Goal: Information Seeking & Learning: Understand process/instructions

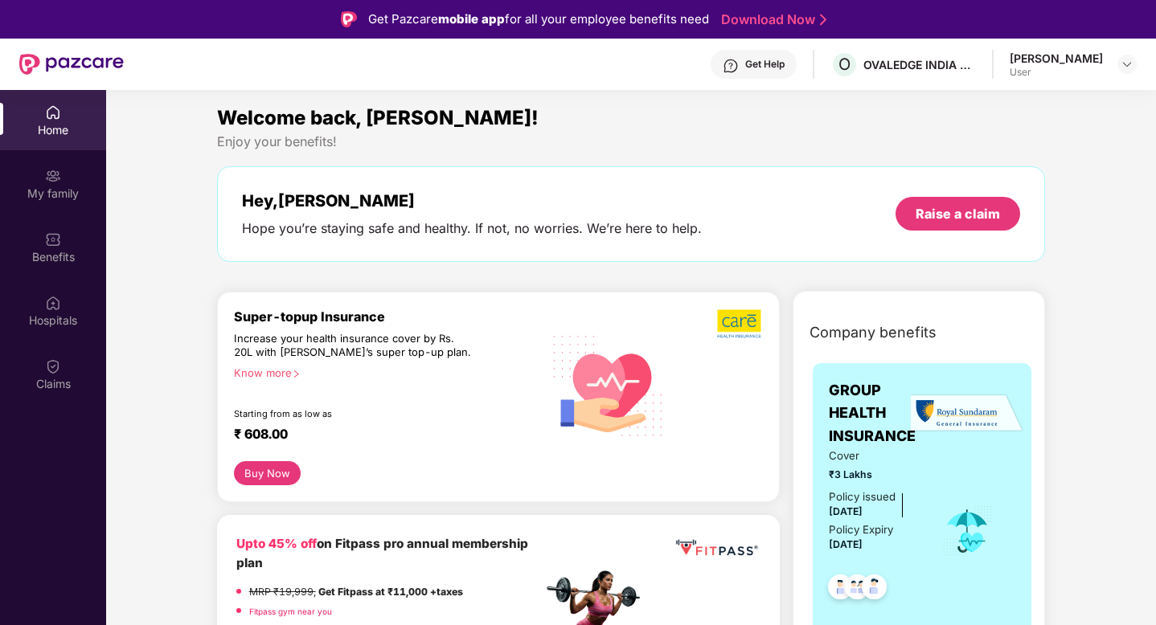
click at [785, 65] on div "Get Help" at bounding box center [764, 64] width 39 height 13
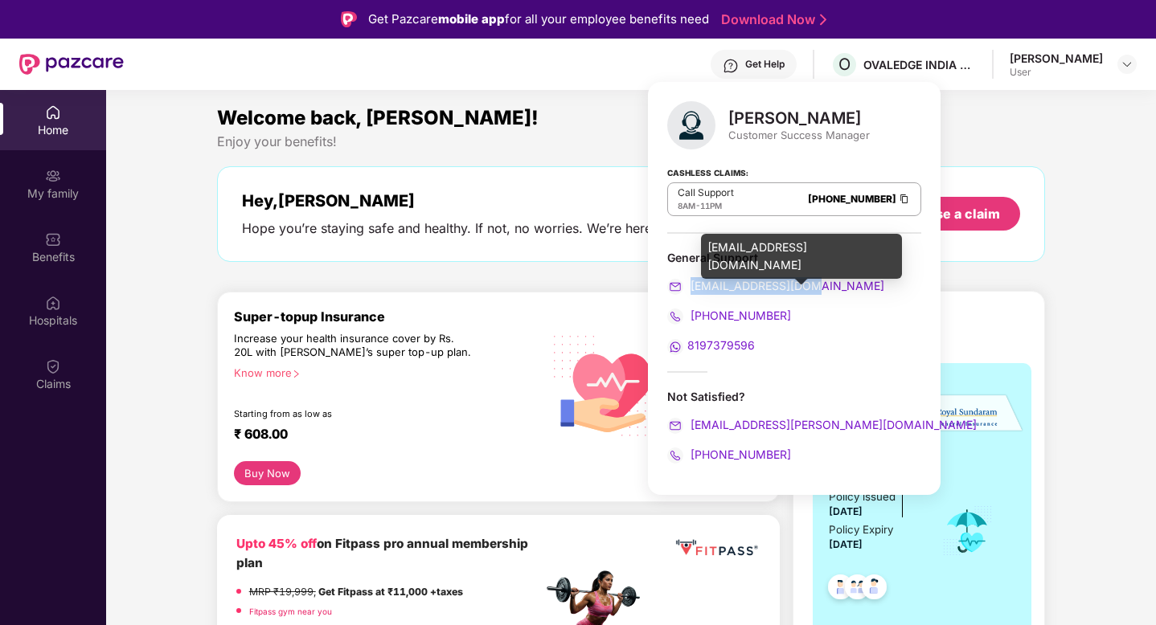
drag, startPoint x: 844, startPoint y: 281, endPoint x: 692, endPoint y: 288, distance: 152.1
click at [692, 288] on div "support@pazcare.com" at bounding box center [794, 286] width 254 height 18
copy span "support@pazcare.com"
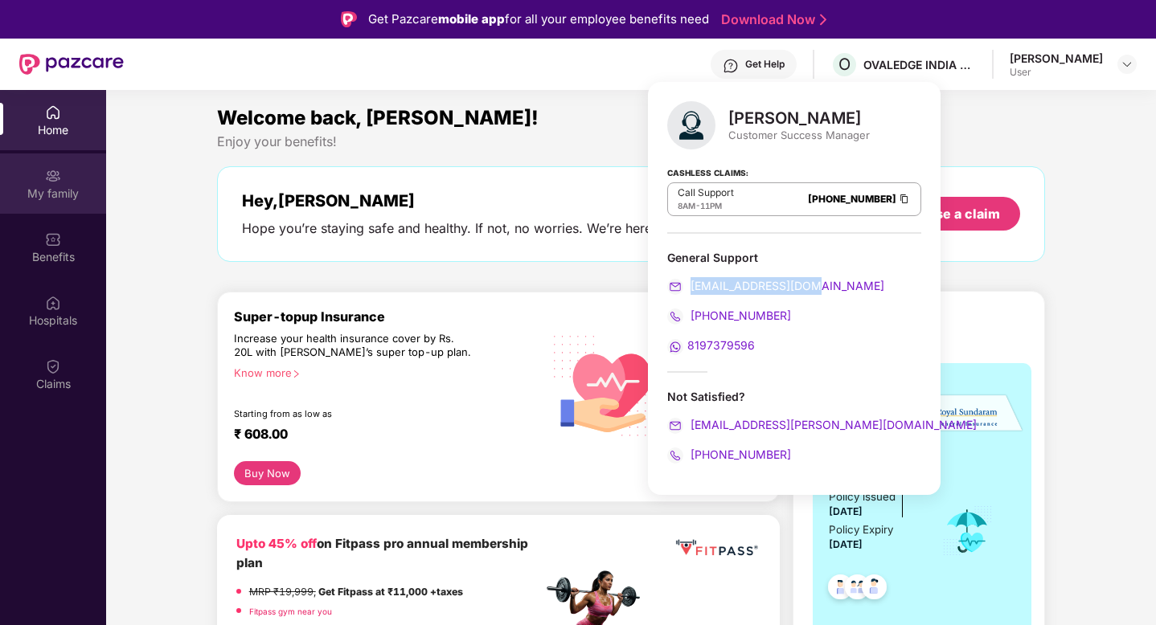
click at [46, 197] on div "My family" at bounding box center [53, 194] width 106 height 16
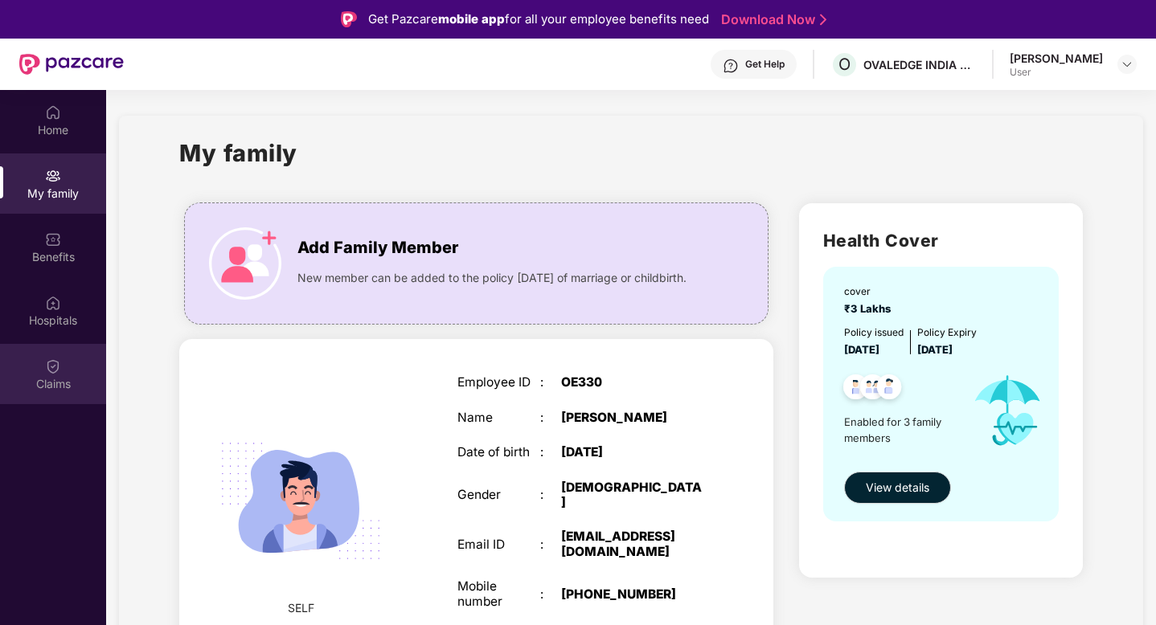
click at [55, 389] on div "Claims" at bounding box center [53, 384] width 106 height 16
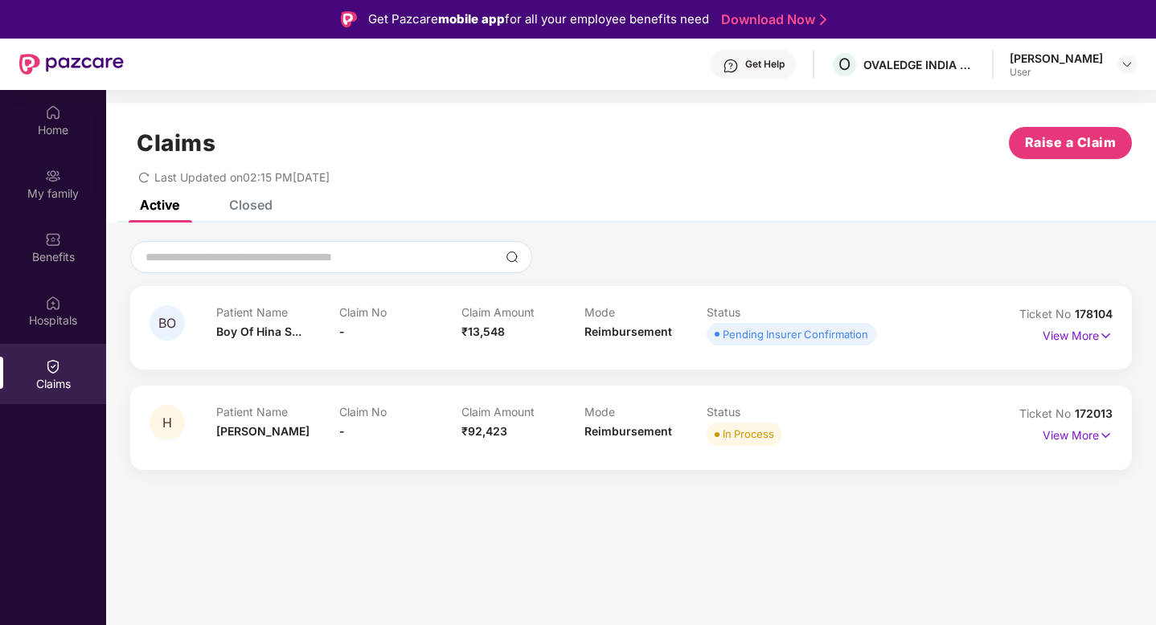
click at [956, 334] on div "BO Patient Name Boy Of Hina S... Claim No - Claim Amount ₹13,548 Mode Reimburse…" at bounding box center [631, 328] width 963 height 44
click at [1094, 314] on span "178104" at bounding box center [1094, 314] width 38 height 14
copy div "No 178104"
click at [1095, 417] on span "172013" at bounding box center [1094, 414] width 38 height 14
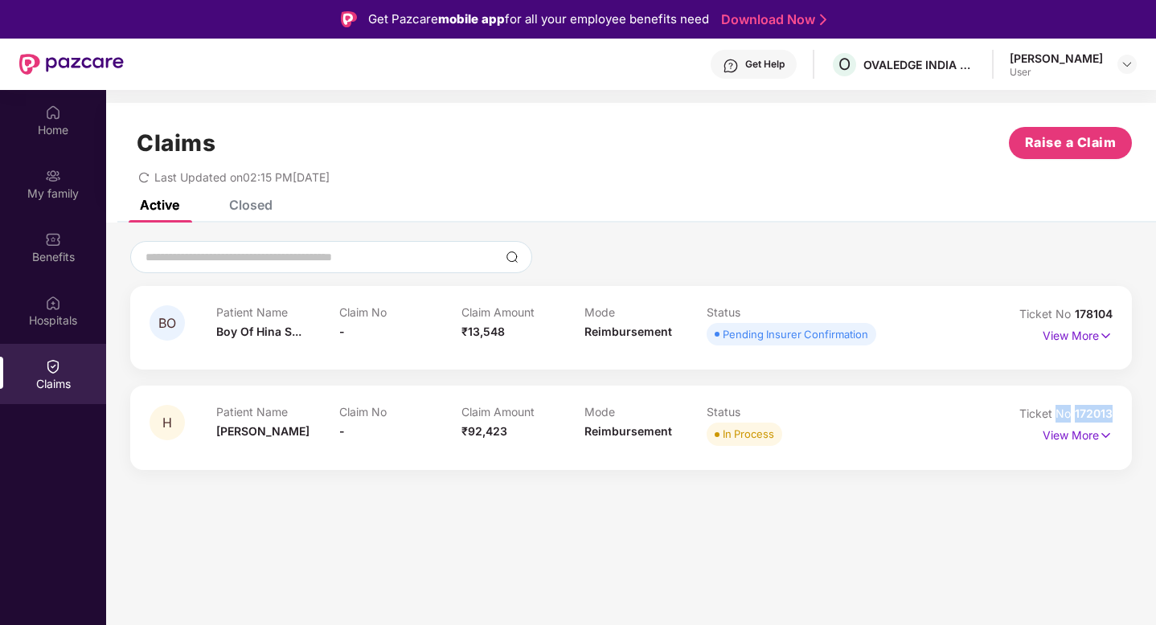
click at [1095, 417] on span "172013" at bounding box center [1094, 414] width 38 height 14
copy div "No 172013"
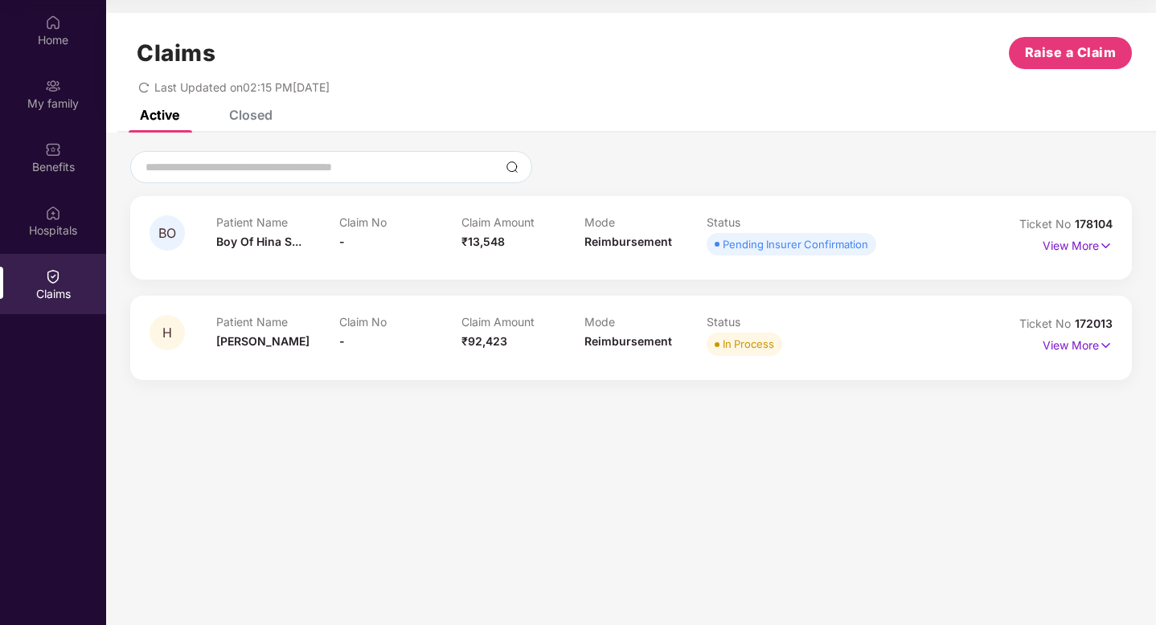
click at [789, 158] on div at bounding box center [631, 167] width 1002 height 32
click at [1104, 341] on img at bounding box center [1106, 346] width 14 height 18
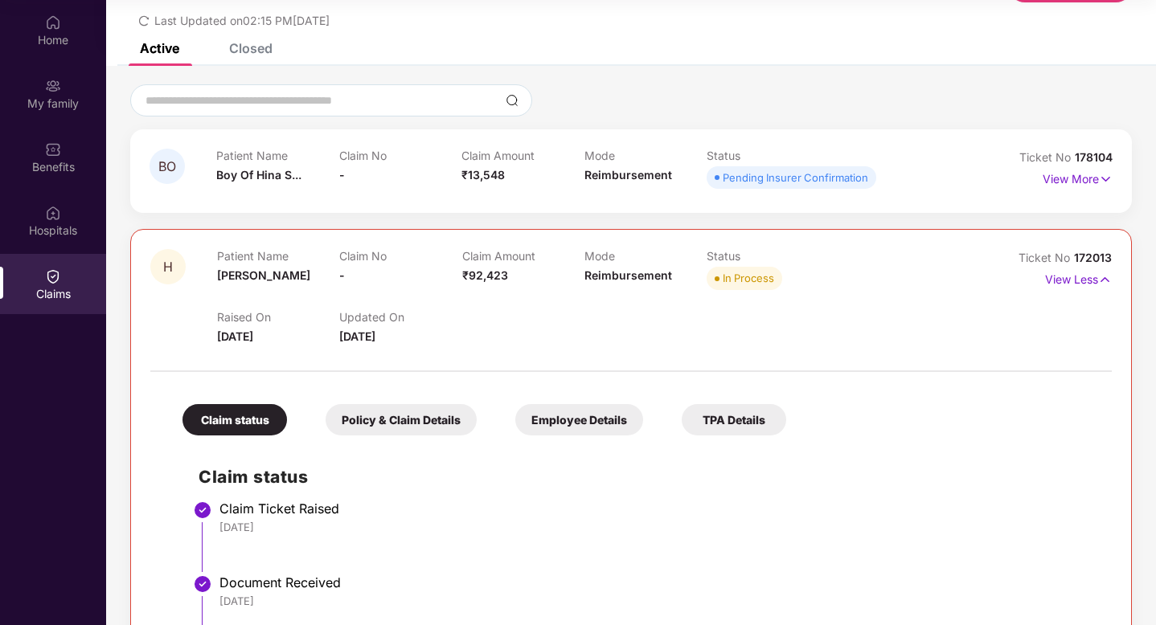
scroll to position [65, 0]
click at [1087, 187] on p "View More" at bounding box center [1078, 179] width 70 height 22
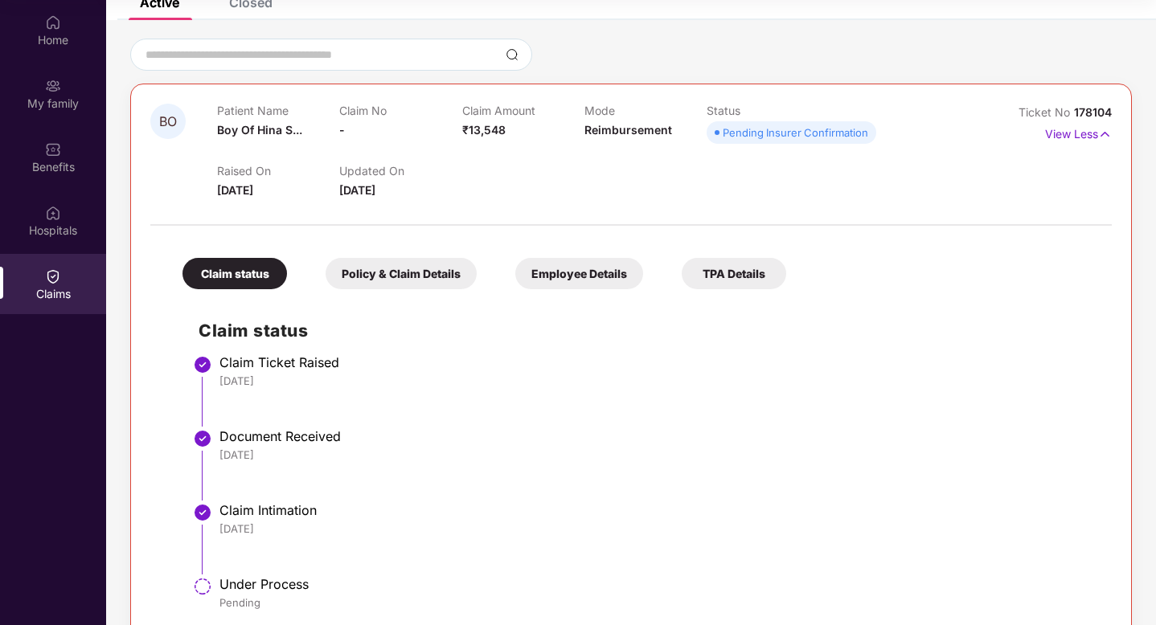
scroll to position [87, 0]
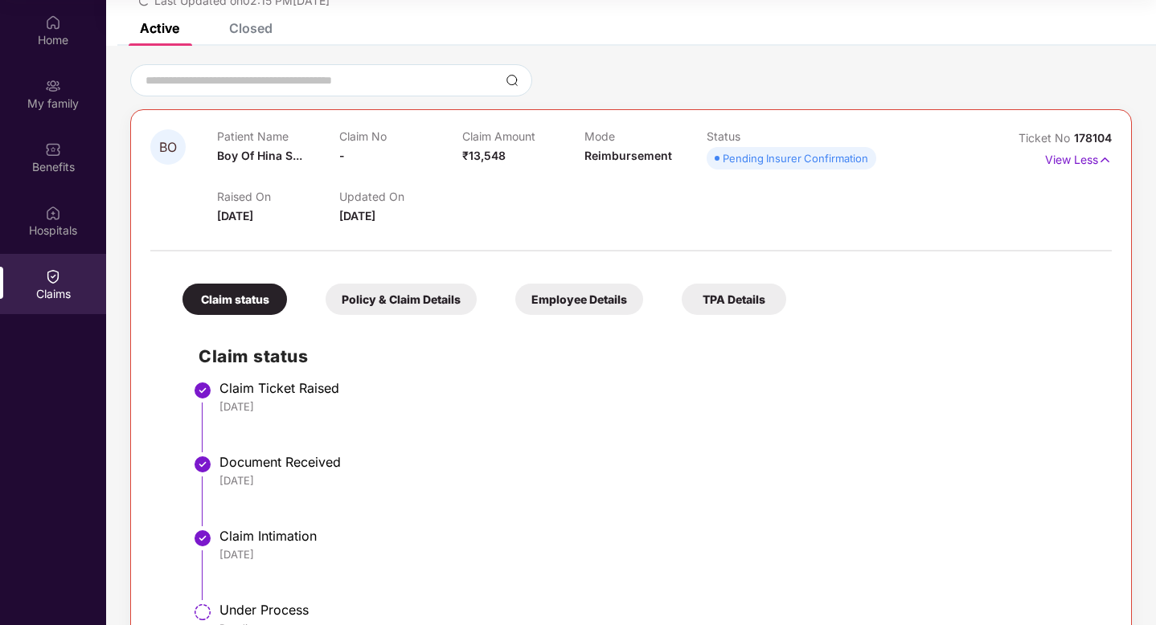
click at [301, 155] on span "Boy Of Hina S..." at bounding box center [259, 156] width 85 height 14
click at [986, 110] on div "BO Patient Name Boy Of Hina S... Claim No - Claim Amount ₹13,548 Mode Reimburse…" at bounding box center [631, 387] width 1002 height 557
click at [1072, 162] on p "View Less" at bounding box center [1078, 158] width 67 height 22
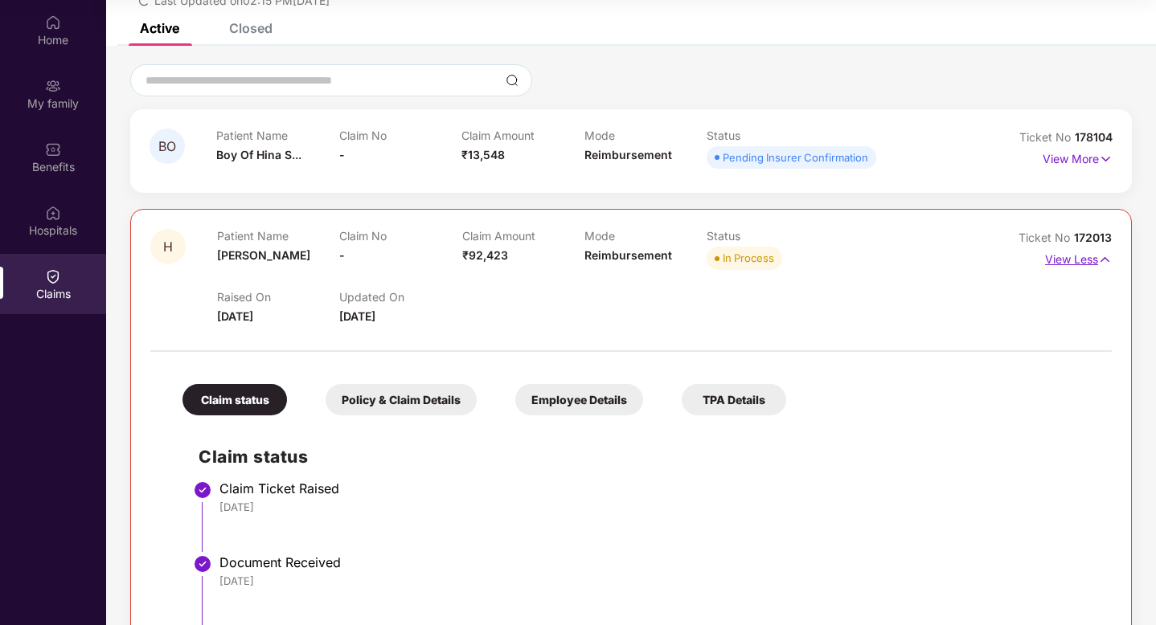
click at [1065, 258] on p "View Less" at bounding box center [1078, 258] width 67 height 22
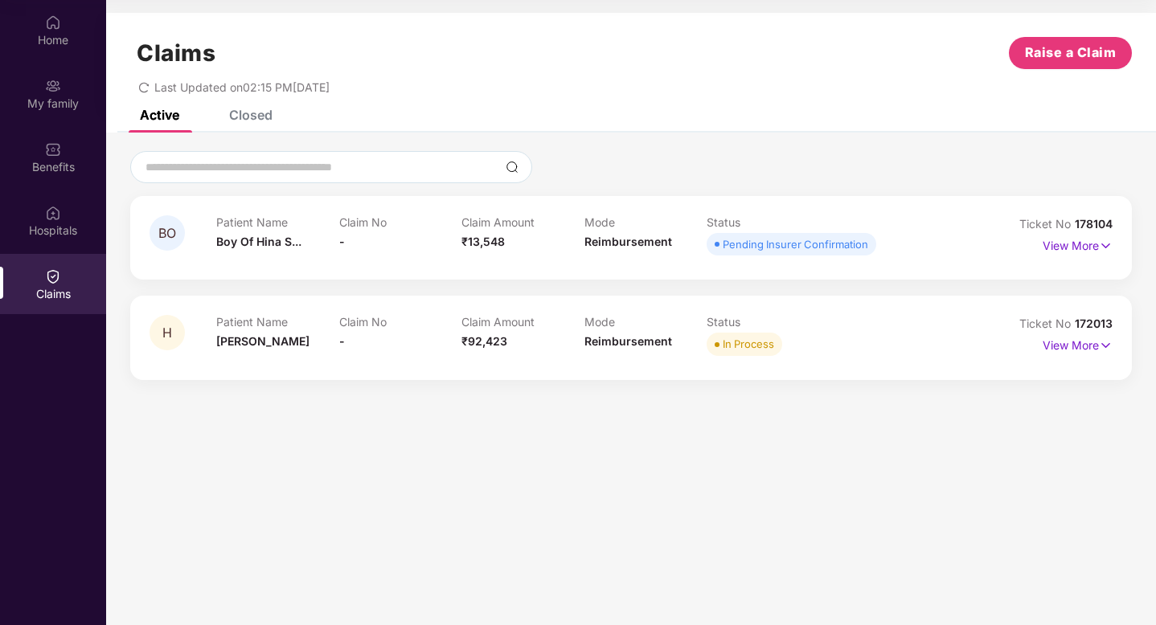
click at [914, 319] on div "Patient Name Hina Saifi Claim No - Claim Amount ₹92,423 Mode Reimbursement Stat…" at bounding box center [584, 337] width 736 height 44
click at [1057, 347] on p "View More" at bounding box center [1078, 344] width 70 height 22
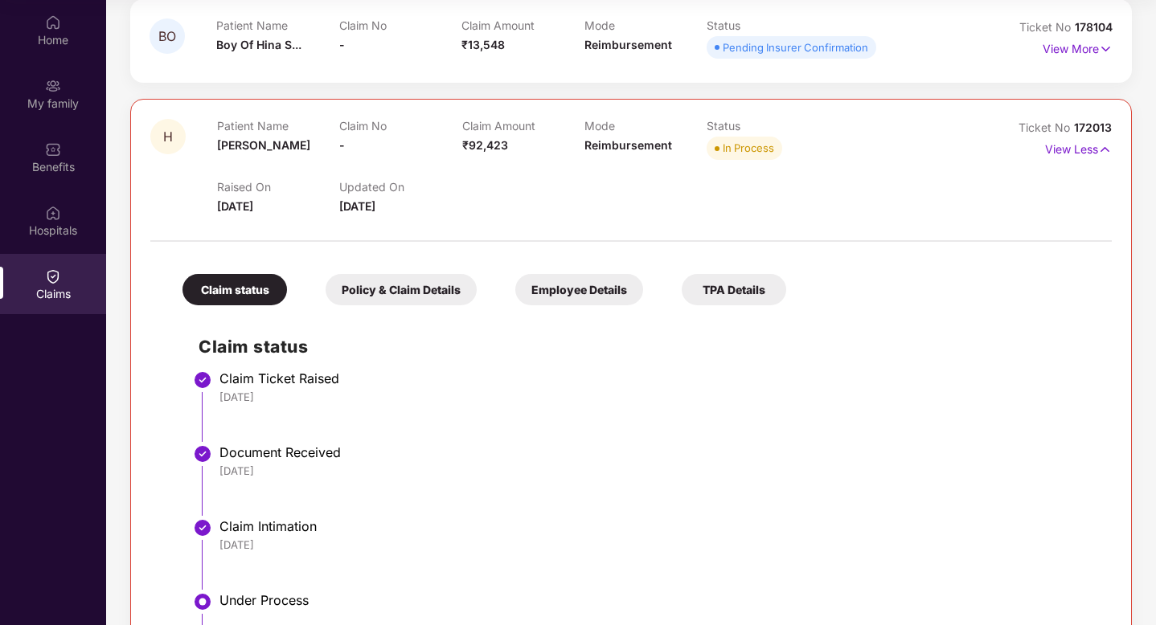
scroll to position [141, 0]
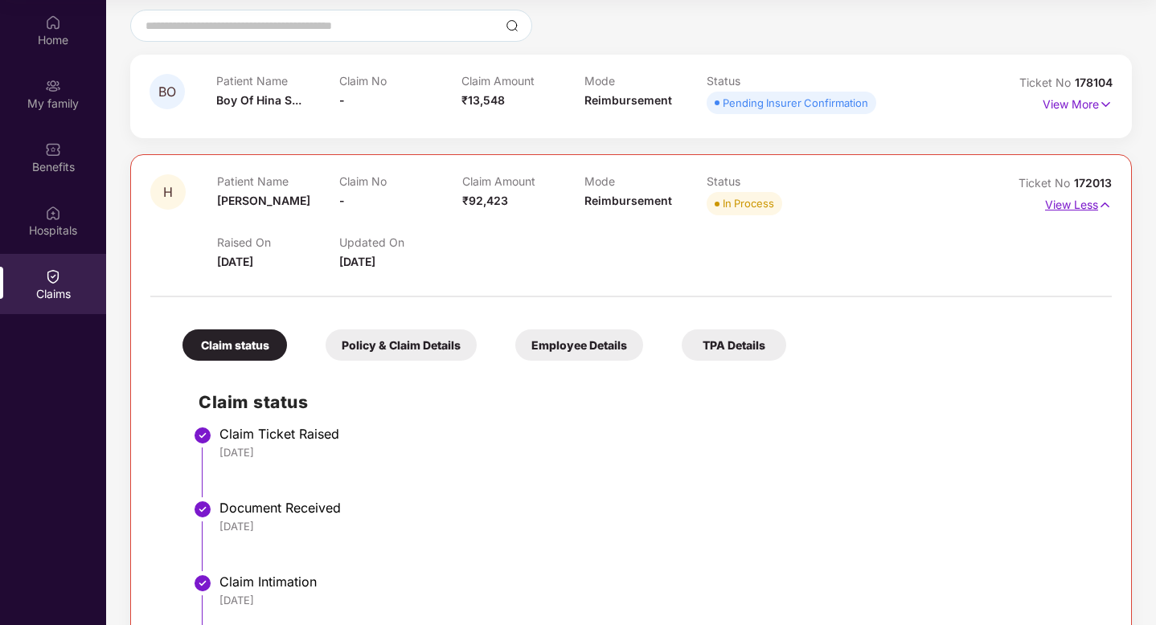
click at [1053, 207] on p "View Less" at bounding box center [1078, 203] width 67 height 22
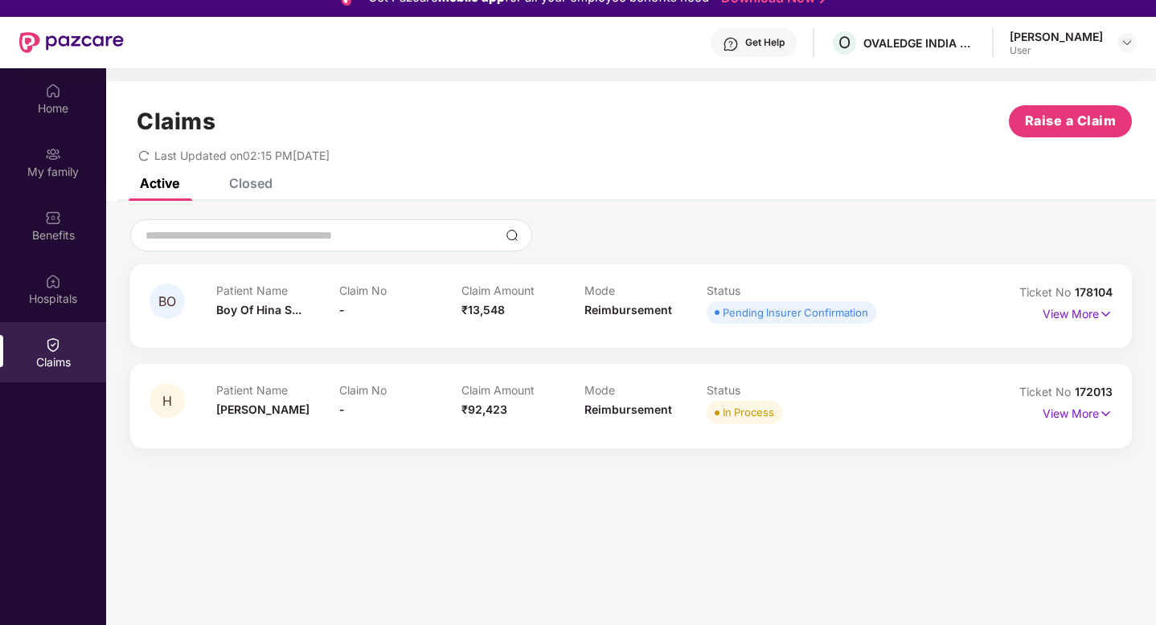
scroll to position [0, 0]
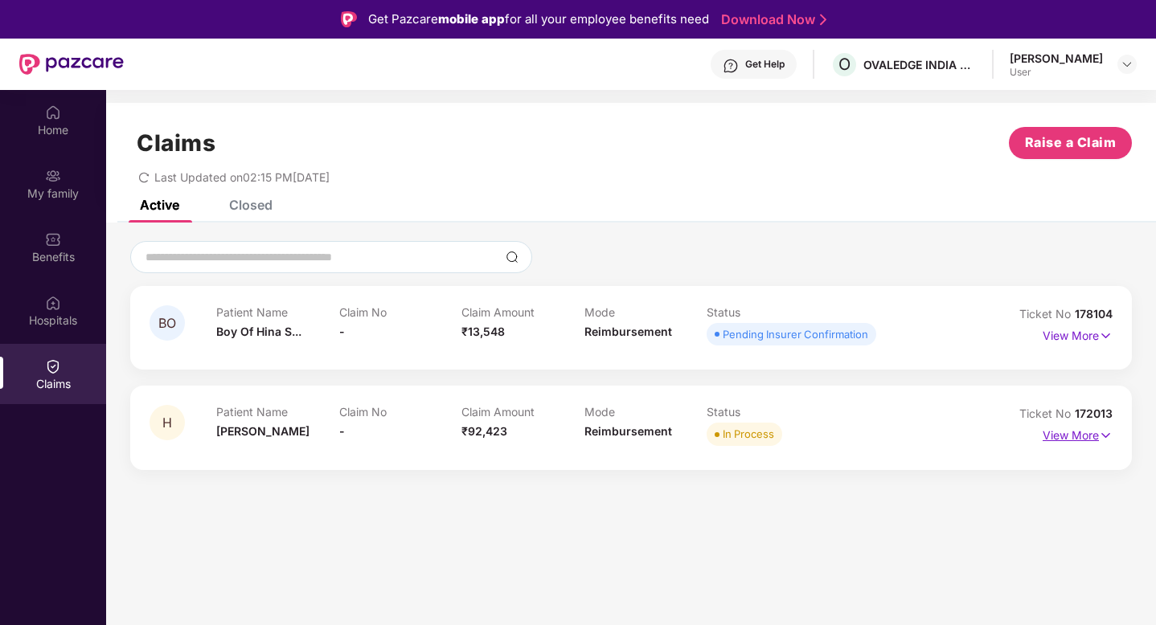
click at [1108, 436] on img at bounding box center [1106, 436] width 14 height 18
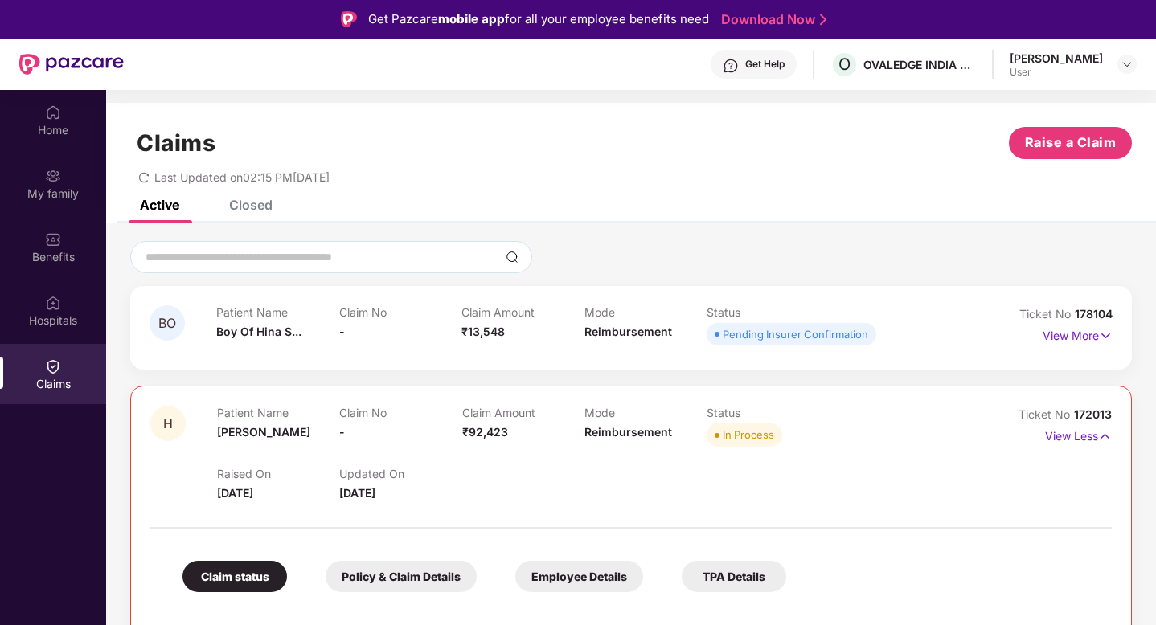
click at [1100, 334] on img at bounding box center [1106, 336] width 14 height 18
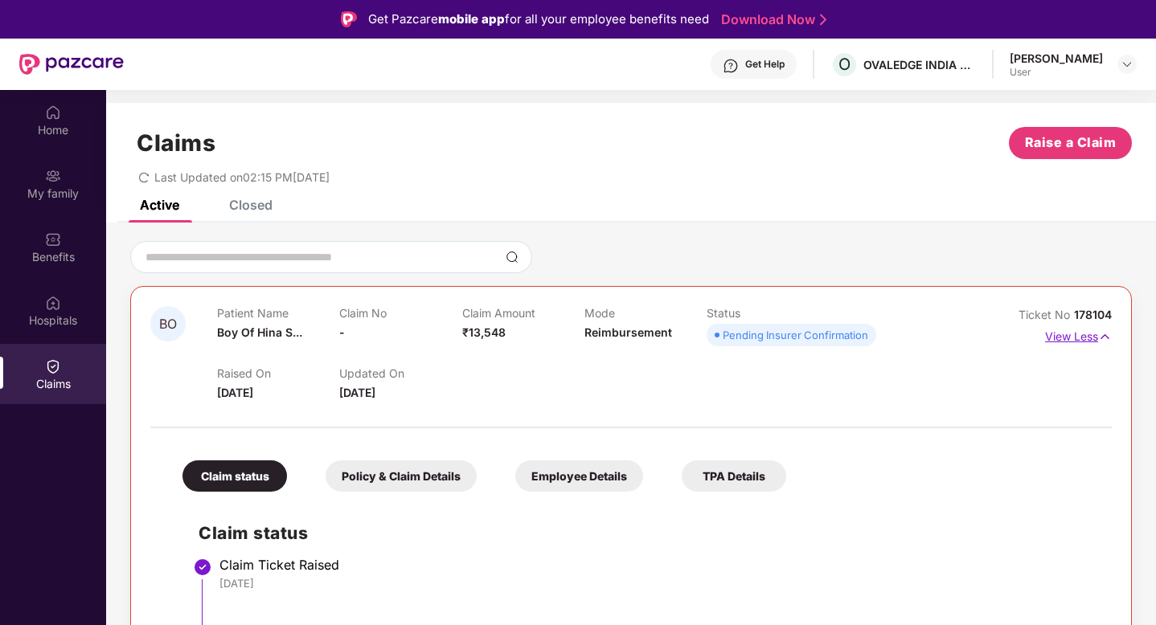
click at [1100, 334] on img at bounding box center [1105, 337] width 14 height 18
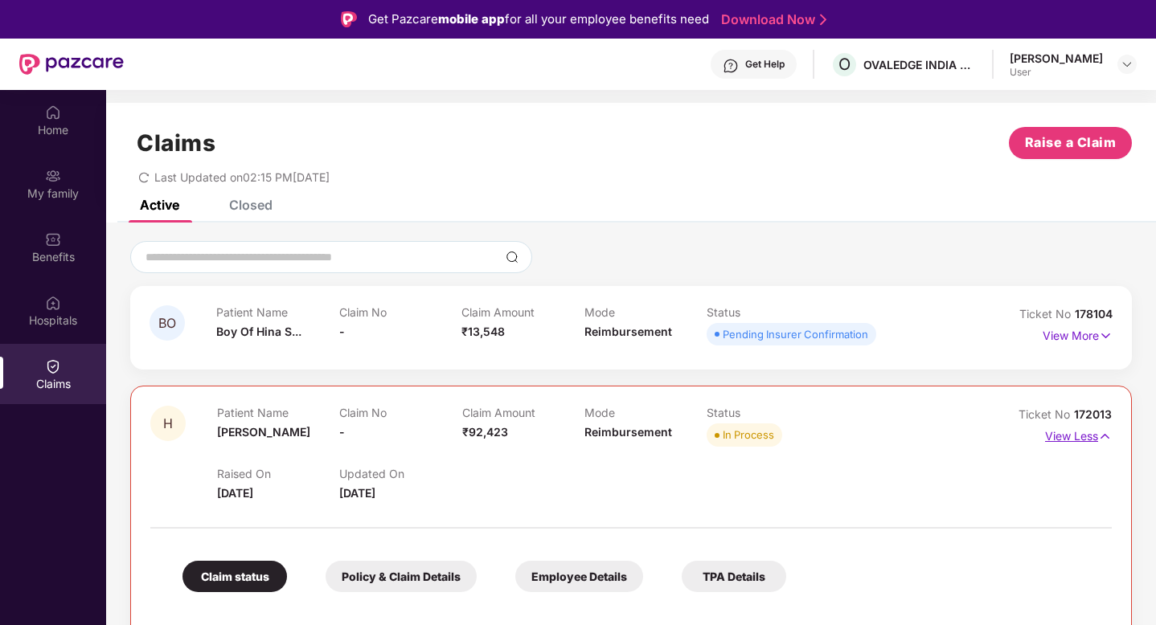
click at [1098, 442] on img at bounding box center [1105, 437] width 14 height 18
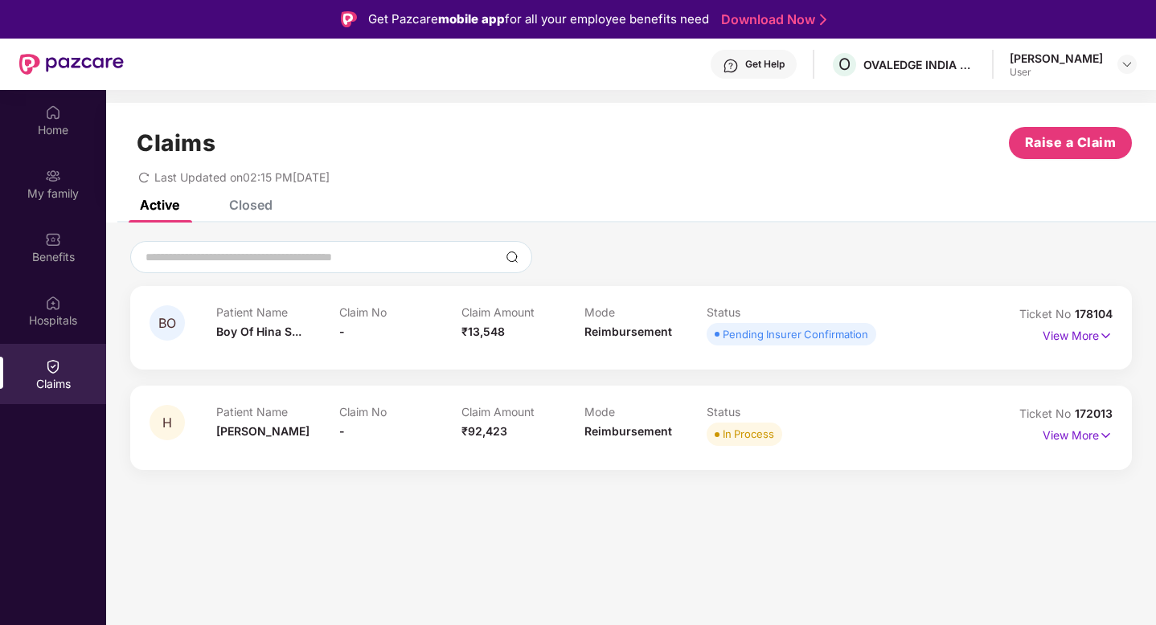
click at [145, 175] on icon "redo" at bounding box center [143, 177] width 11 height 11
click at [61, 320] on div "Hospitals" at bounding box center [53, 321] width 106 height 16
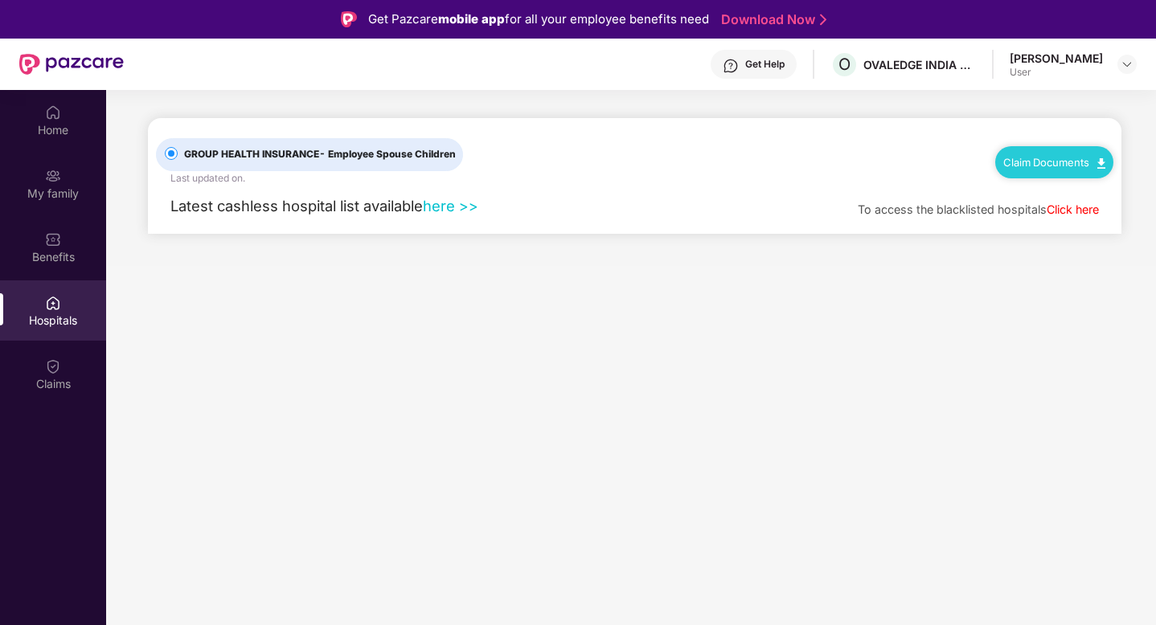
click at [1066, 164] on link "Claim Documents" at bounding box center [1054, 162] width 102 height 13
click at [1052, 222] on link "Claim Process" at bounding box center [1061, 222] width 105 height 35
click at [1048, 149] on div "Claim Documents" at bounding box center [1054, 162] width 118 height 32
click at [1050, 159] on link "Claim Documents" at bounding box center [1054, 162] width 102 height 13
click at [1100, 191] on link "Claim Form" at bounding box center [1061, 190] width 105 height 35
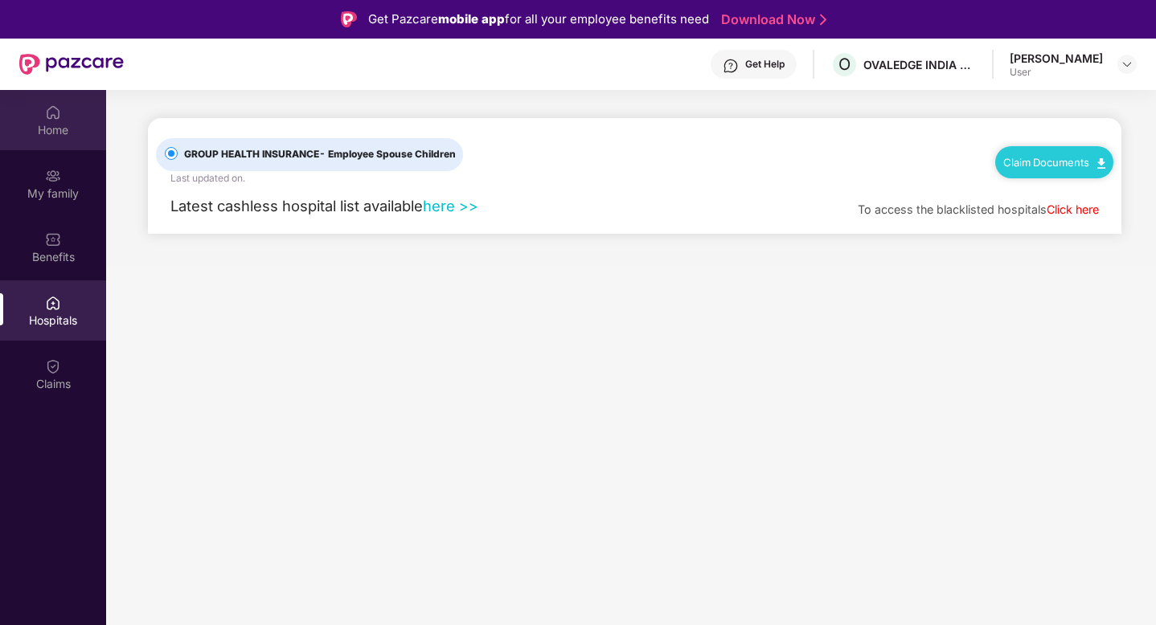
click at [39, 127] on div "Home" at bounding box center [53, 130] width 106 height 16
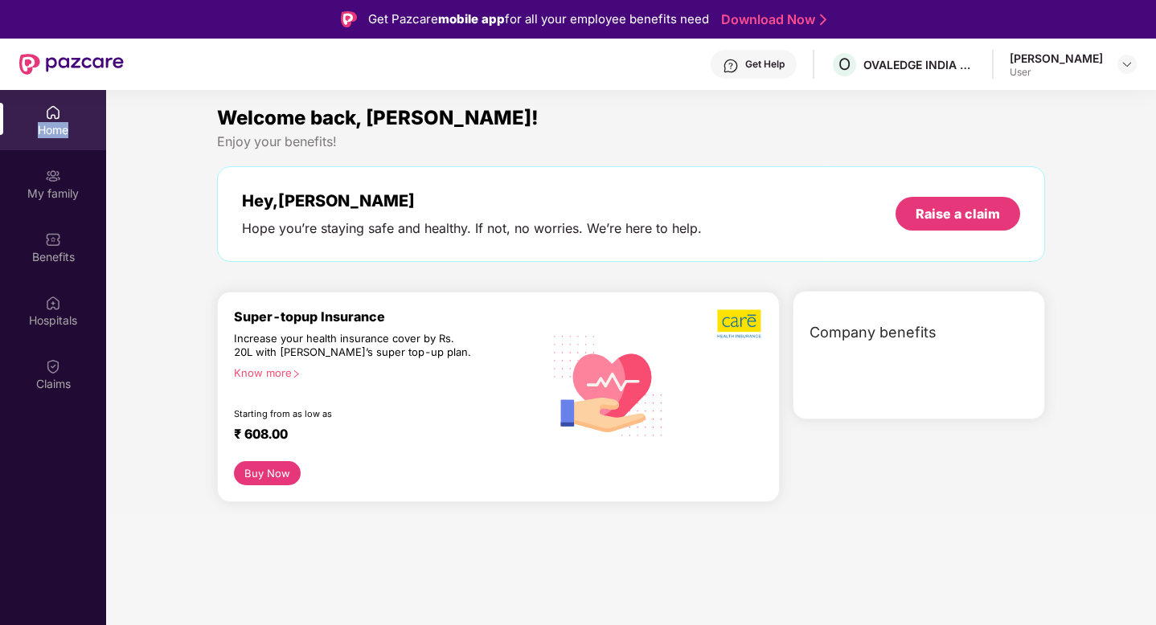
click at [39, 127] on div "Home" at bounding box center [53, 130] width 106 height 16
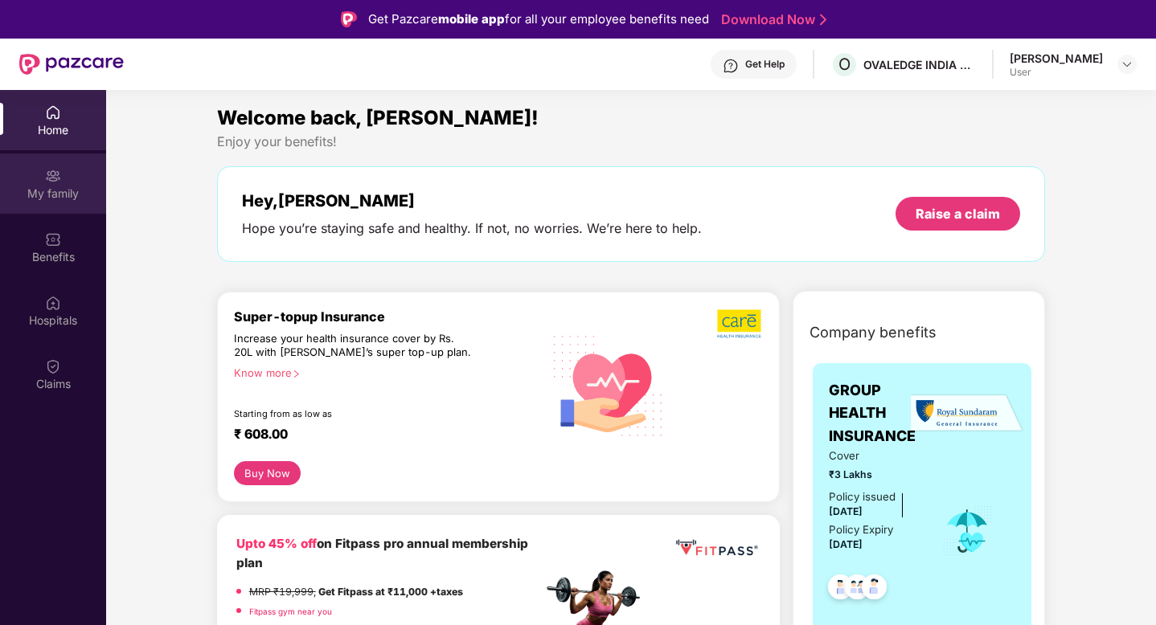
click at [66, 178] on div "My family" at bounding box center [53, 184] width 106 height 60
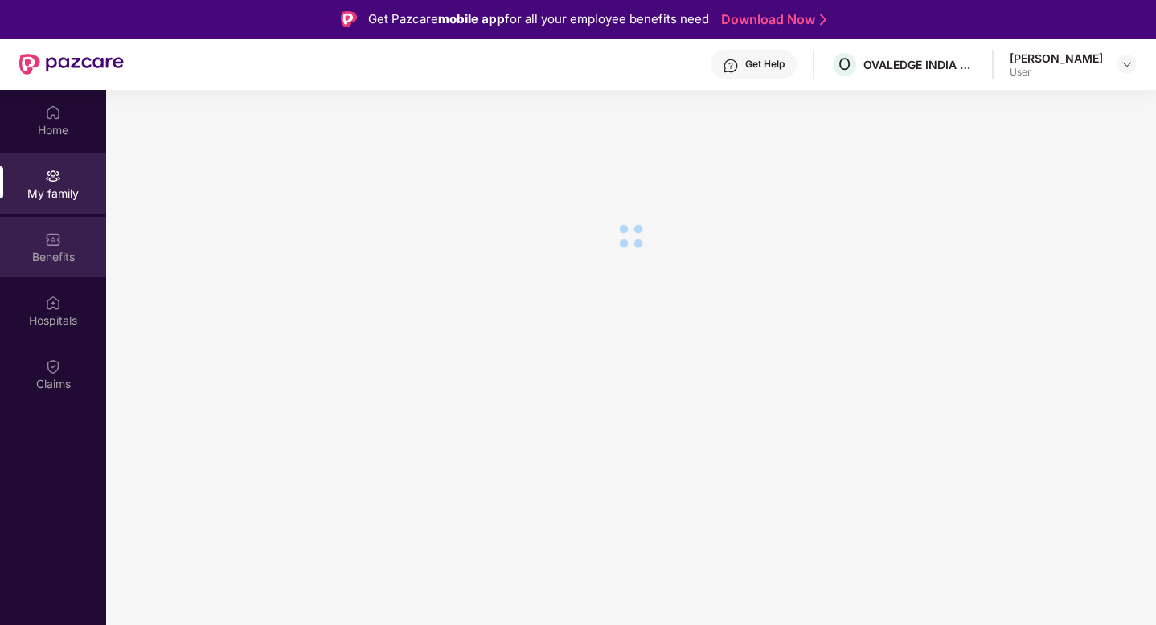
click at [65, 244] on div "Benefits" at bounding box center [53, 247] width 106 height 60
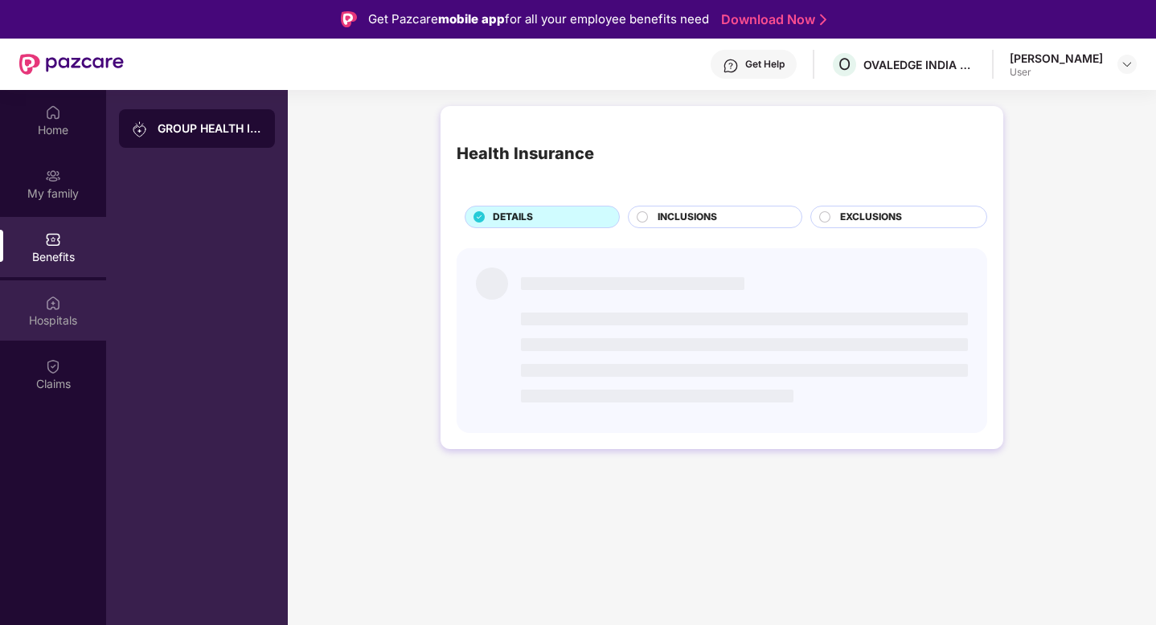
click at [65, 301] on div "Hospitals" at bounding box center [53, 311] width 106 height 60
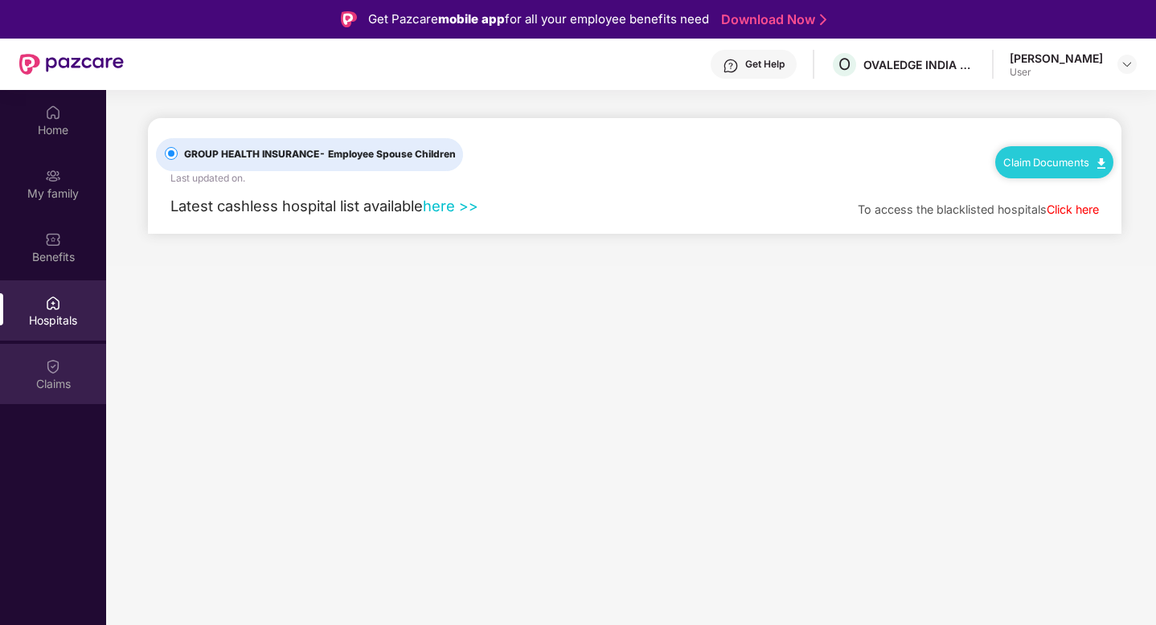
click at [62, 369] on div "Claims" at bounding box center [53, 374] width 106 height 60
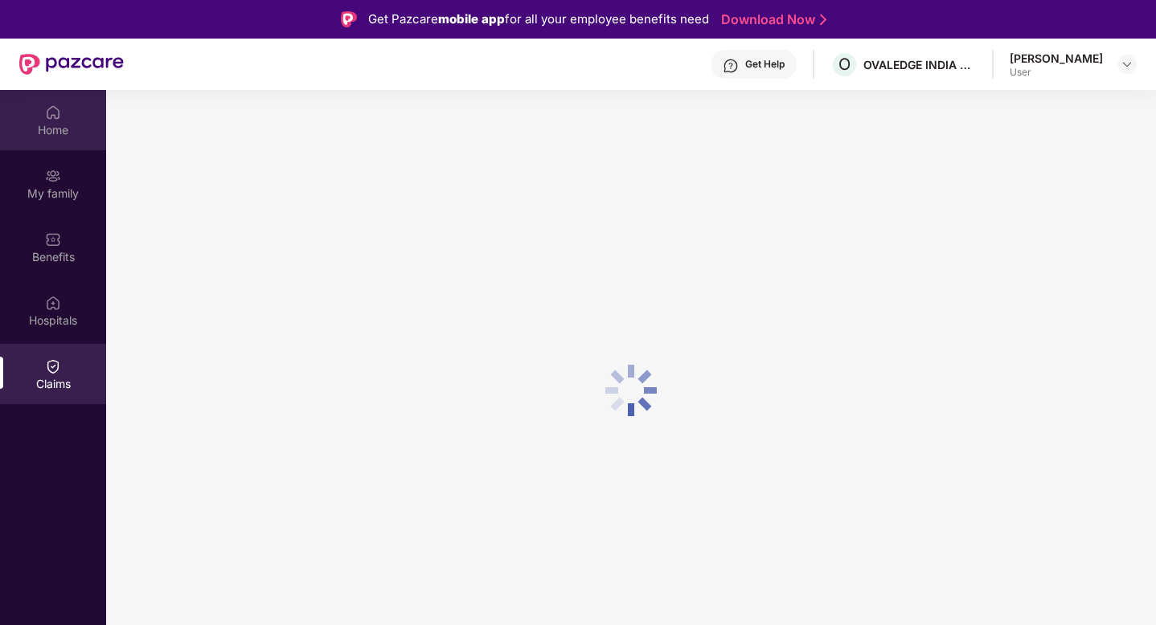
click at [42, 119] on div "Home" at bounding box center [53, 120] width 106 height 60
